Goal: Transaction & Acquisition: Purchase product/service

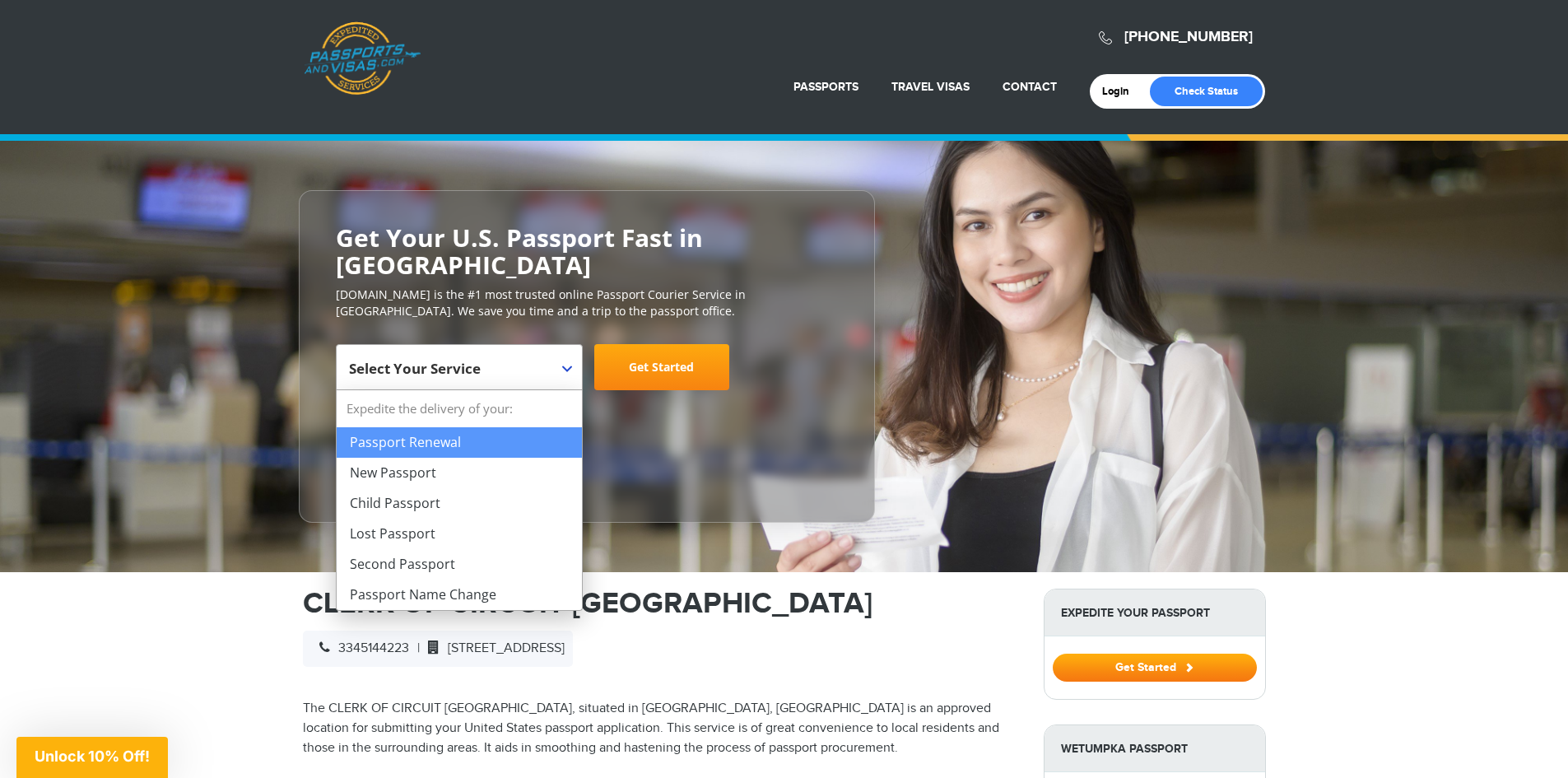
click at [570, 363] on span at bounding box center [573, 355] width 16 height 21
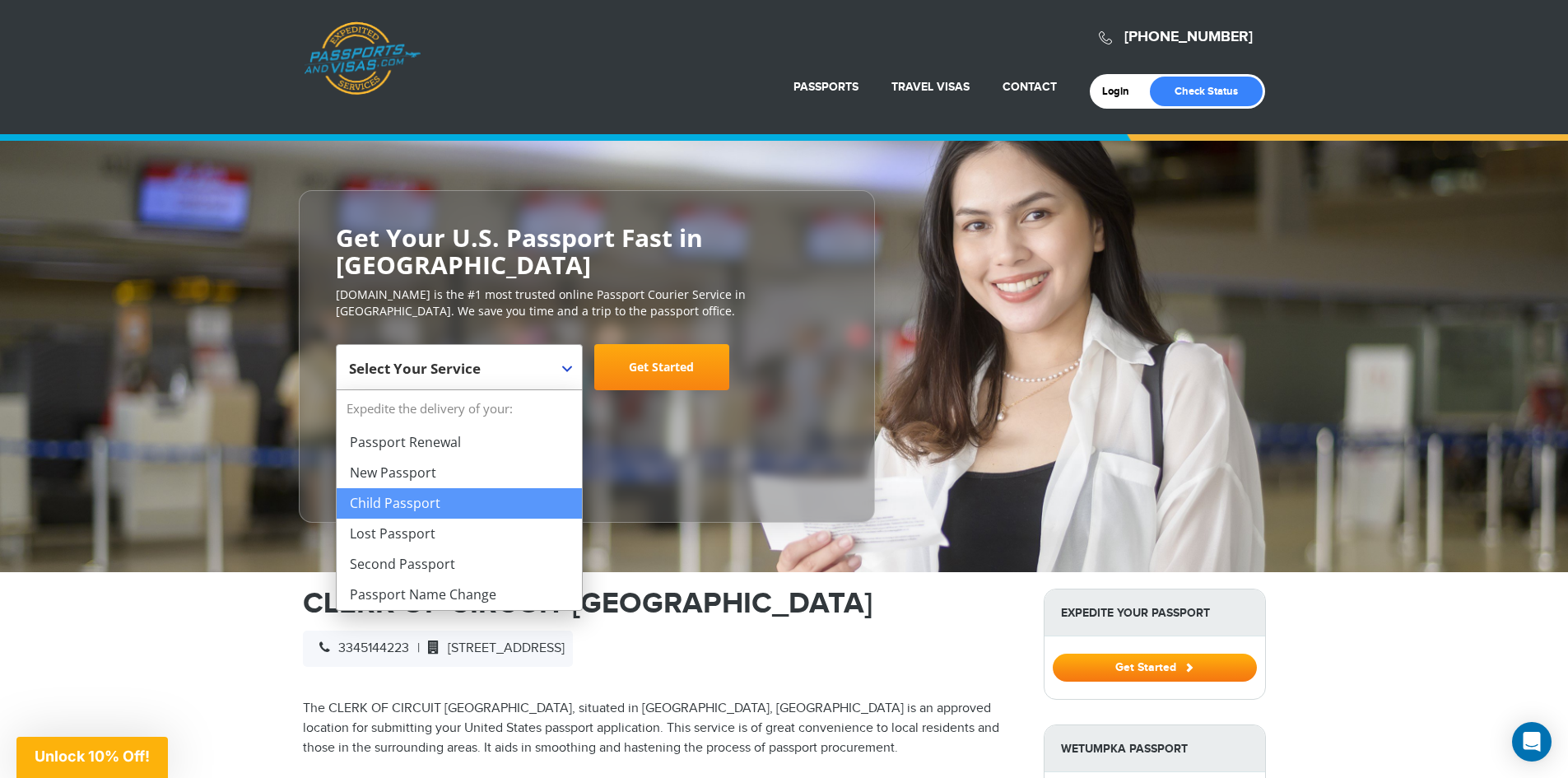
select select "**********"
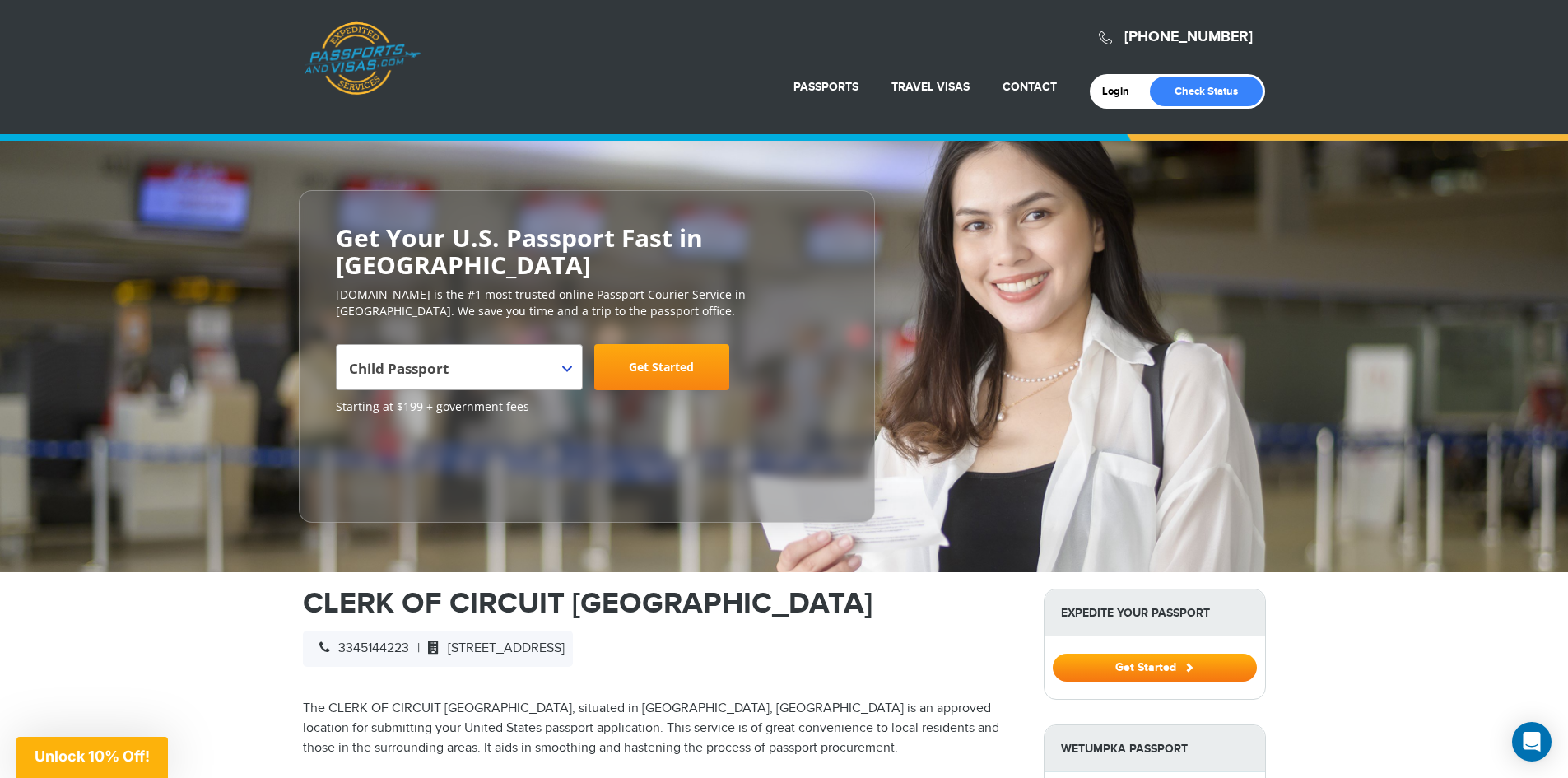
click at [675, 373] on link "Get Started" at bounding box center [661, 368] width 135 height 47
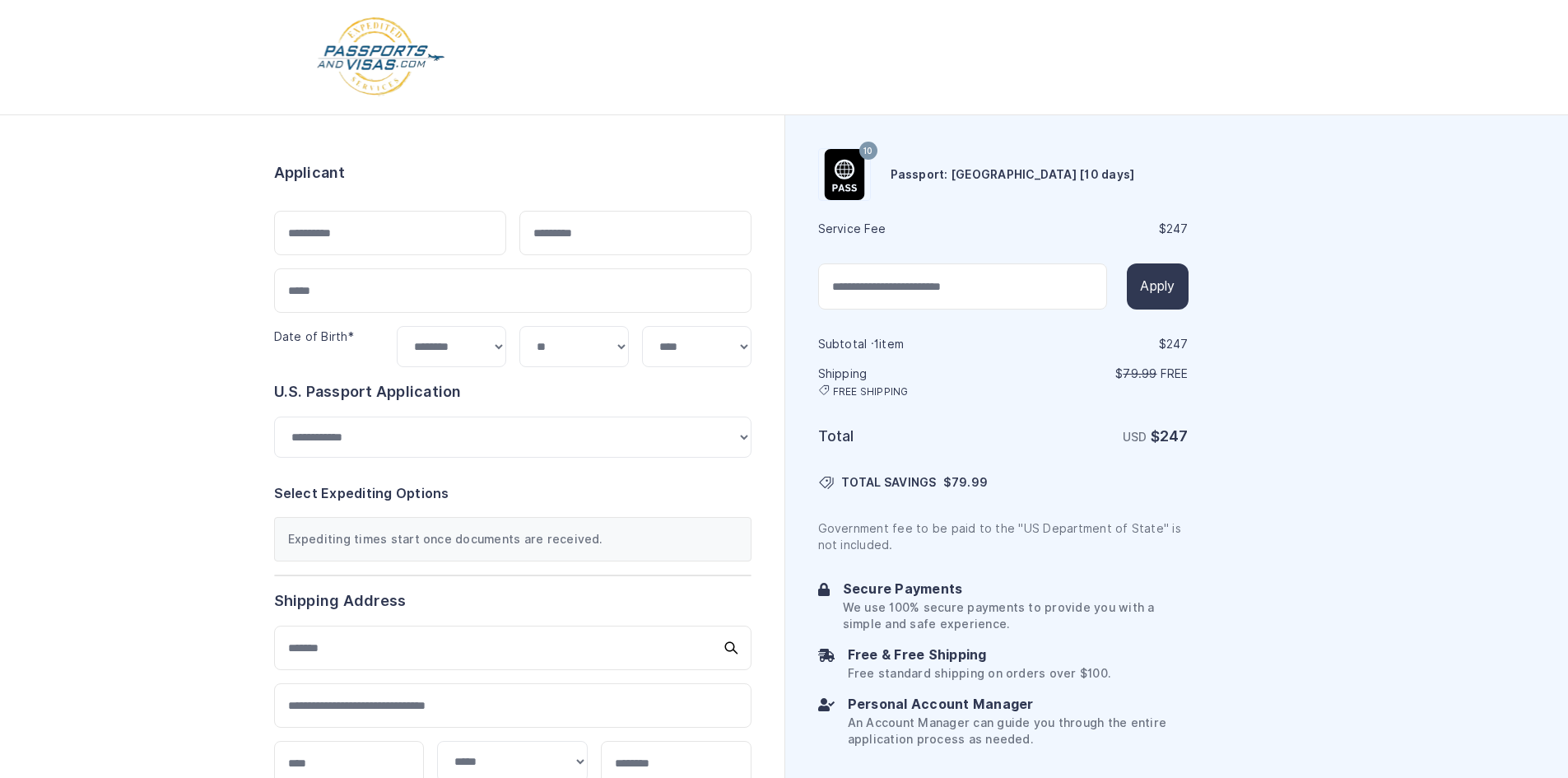
select select "***"
